Goal: Find specific page/section: Find specific page/section

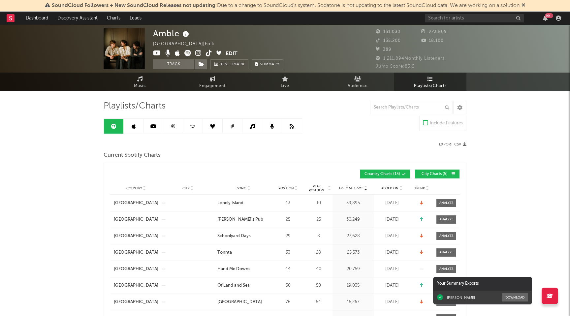
click at [170, 126] on link at bounding box center [173, 126] width 20 height 15
